Goal: Task Accomplishment & Management: Use online tool/utility

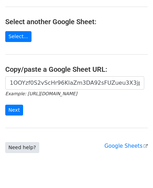
scroll to position [0, 5]
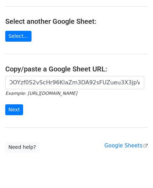
click at [12, 101] on form "1OOYzf0S2vScHr96KlaZm3DA92sFUZueu3X3jpV90Oag Example: [URL][DOMAIN_NAME] Next" at bounding box center [76, 95] width 142 height 39
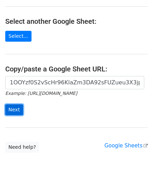
click at [11, 107] on input "Next" at bounding box center [14, 109] width 18 height 11
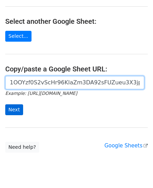
scroll to position [0, 5]
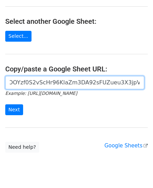
click at [63, 80] on input "1OOYzf0S2vScHr96KlaZm3DA92sFUZueu3X3jpV90Oag" at bounding box center [74, 82] width 139 height 13
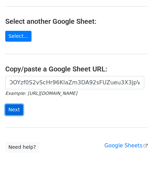
click at [14, 108] on input "Next" at bounding box center [14, 109] width 18 height 11
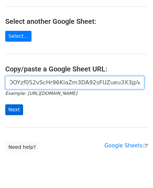
scroll to position [0, 0]
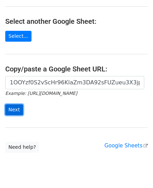
click at [14, 108] on input "Next" at bounding box center [14, 109] width 18 height 11
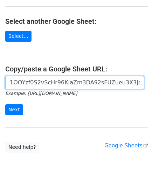
click at [33, 84] on input "1OOYzf0S2vScHr96KlaZm3DA92sFUZueu3X3jpV90Oag" at bounding box center [74, 82] width 139 height 13
paste input "[URL][DOMAIN_NAME]"
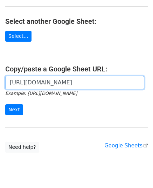
scroll to position [0, 154]
type input "[URL][DOMAIN_NAME]"
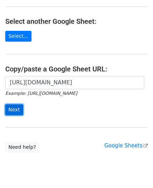
click at [18, 104] on input "Next" at bounding box center [14, 109] width 18 height 11
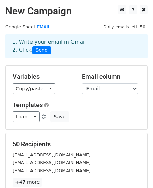
scroll to position [105, 0]
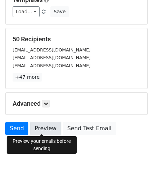
click at [48, 131] on link "Preview" at bounding box center [45, 128] width 31 height 13
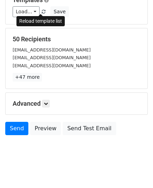
click at [41, 14] on link at bounding box center [44, 11] width 6 height 5
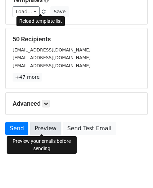
click at [39, 133] on link "Preview" at bounding box center [45, 128] width 31 height 13
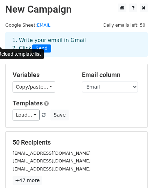
scroll to position [0, 0]
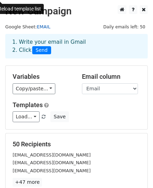
click at [39, 28] on link "EMAIL" at bounding box center [44, 26] width 14 height 5
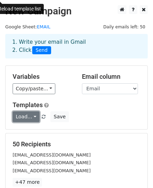
click at [27, 118] on link "Load..." at bounding box center [26, 116] width 27 height 11
click at [34, 115] on link "Load..." at bounding box center [26, 116] width 27 height 11
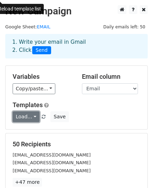
click at [34, 115] on link "Load..." at bounding box center [26, 116] width 27 height 11
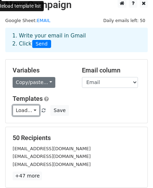
scroll to position [5, 0]
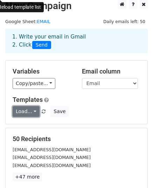
click at [30, 108] on link "Load..." at bounding box center [26, 111] width 27 height 11
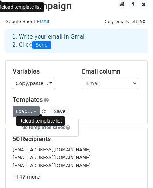
click at [42, 110] on span at bounding box center [44, 111] width 4 height 5
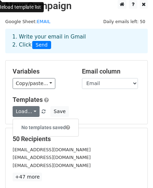
click at [42, 110] on span at bounding box center [44, 111] width 4 height 5
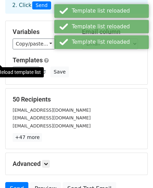
scroll to position [110, 0]
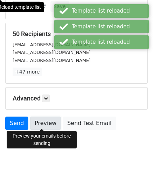
click at [34, 118] on link "Preview" at bounding box center [45, 122] width 31 height 13
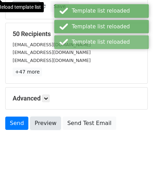
click at [34, 118] on link "Preview" at bounding box center [45, 122] width 31 height 13
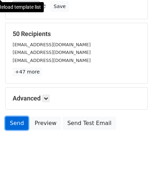
click at [13, 116] on link "Send" at bounding box center [16, 122] width 23 height 13
